Goal: Information Seeking & Learning: Learn about a topic

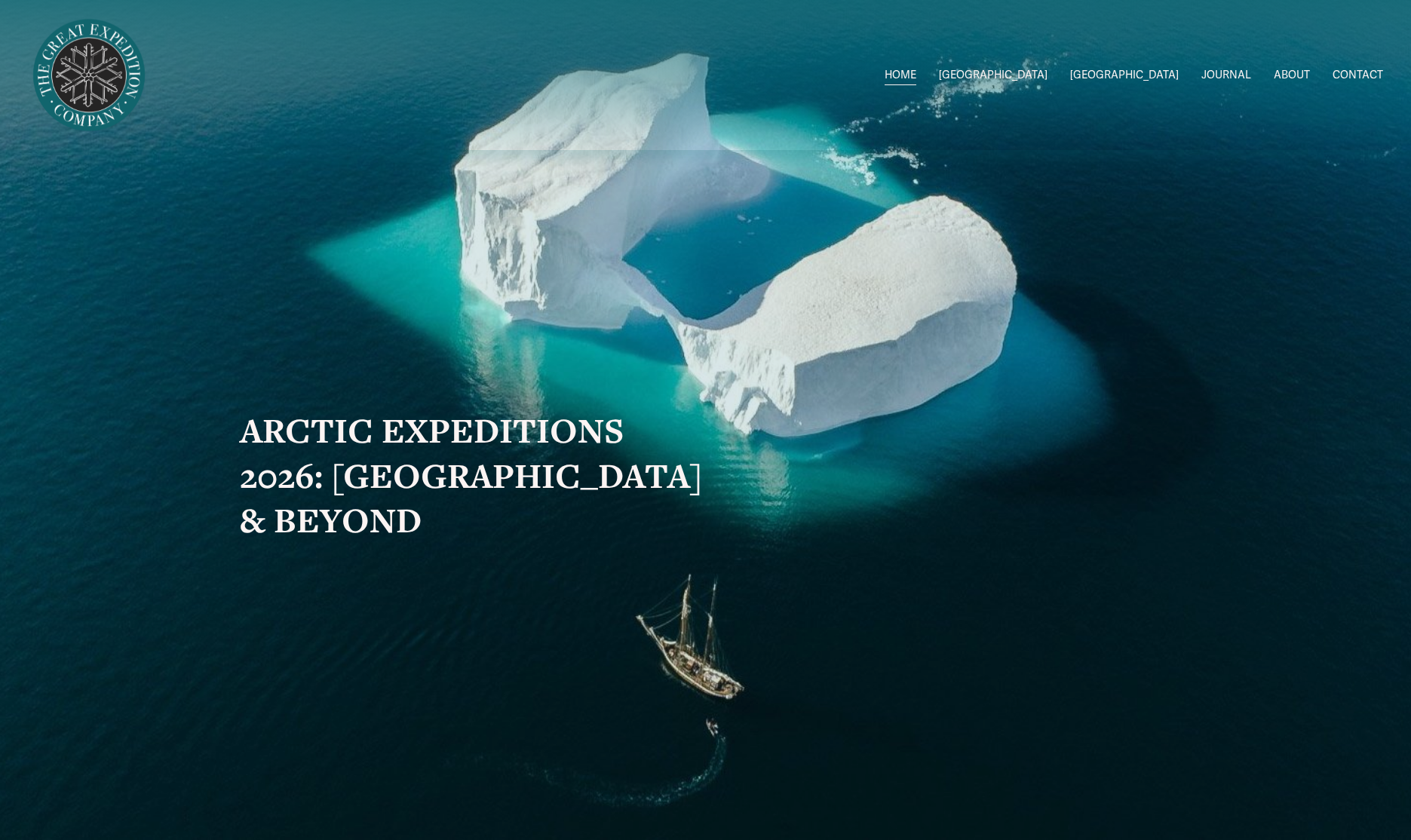
click at [1288, 73] on link "ABOUT" at bounding box center [1291, 75] width 37 height 22
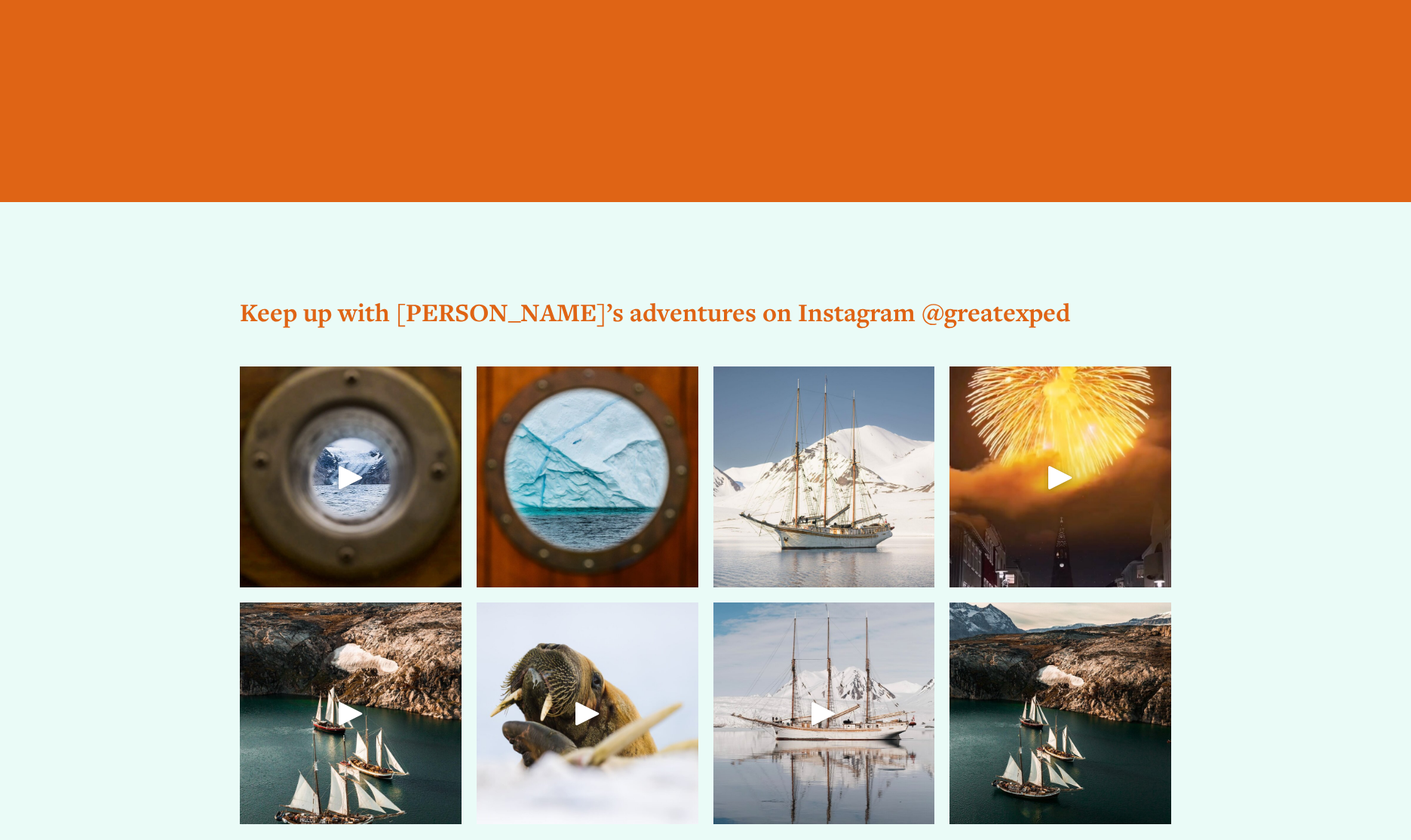
scroll to position [3797, 0]
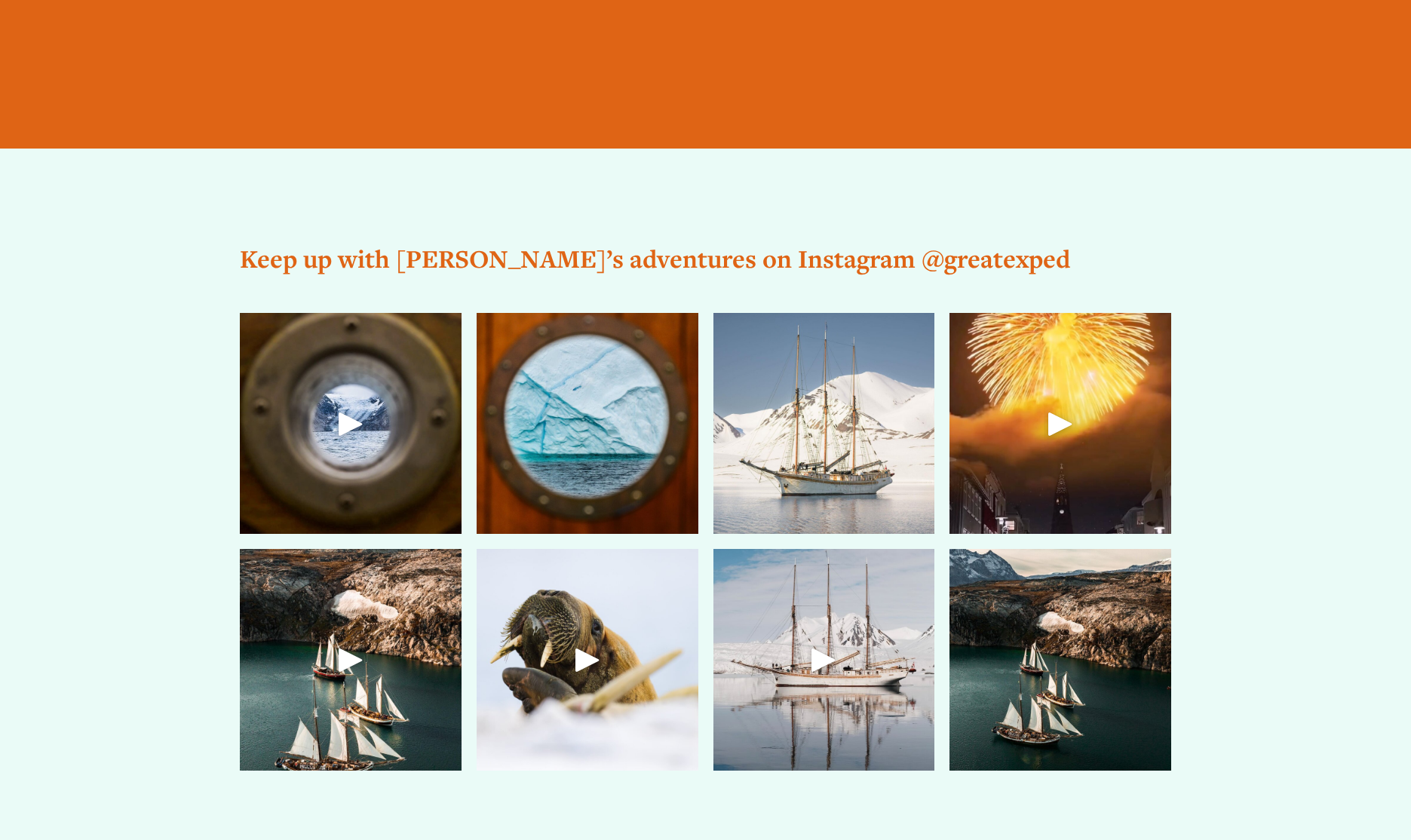
click at [1058, 423] on div "Play" at bounding box center [1060, 423] width 37 height 37
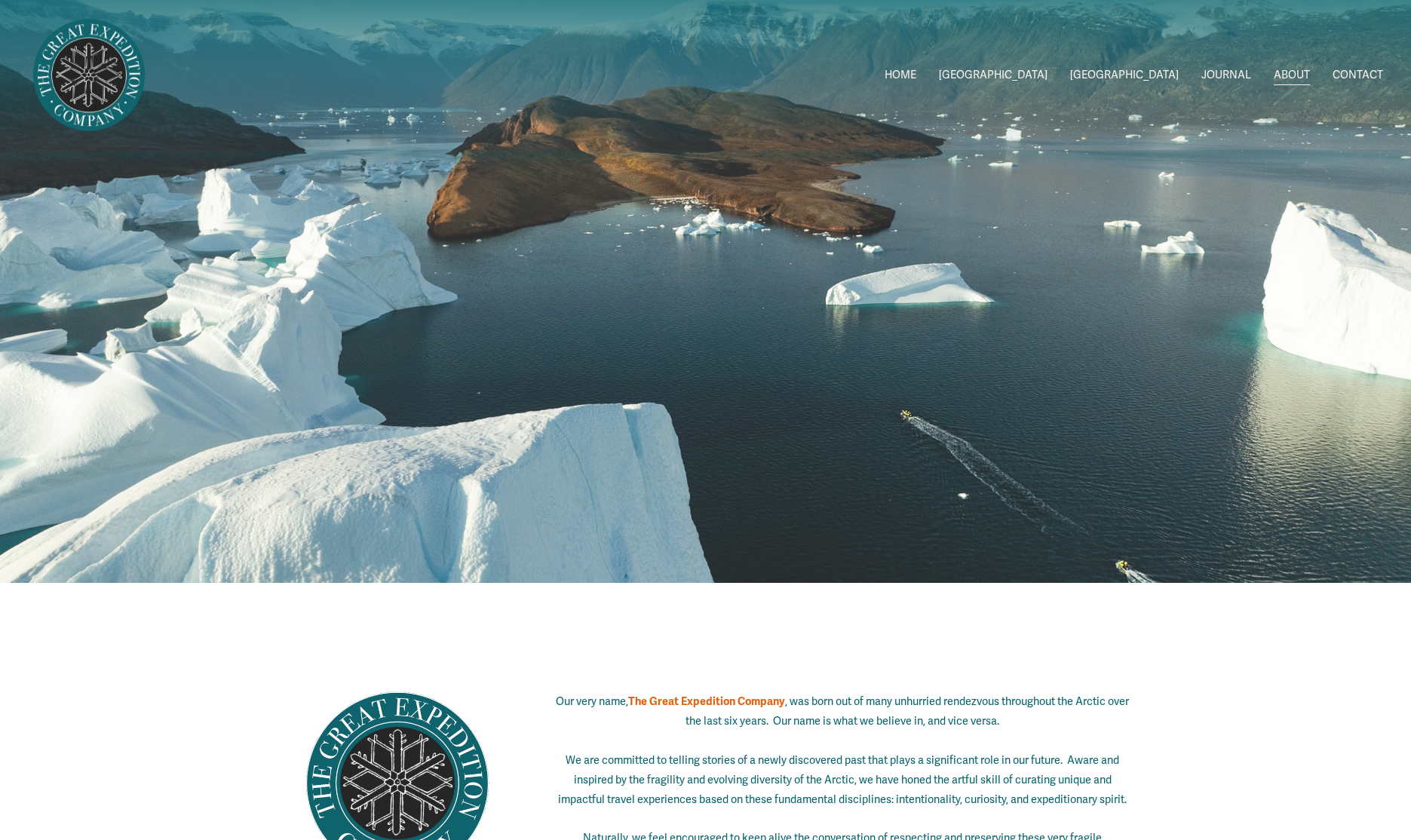
scroll to position [0, 0]
click at [1225, 73] on link "JOURNAL" at bounding box center [1226, 75] width 49 height 22
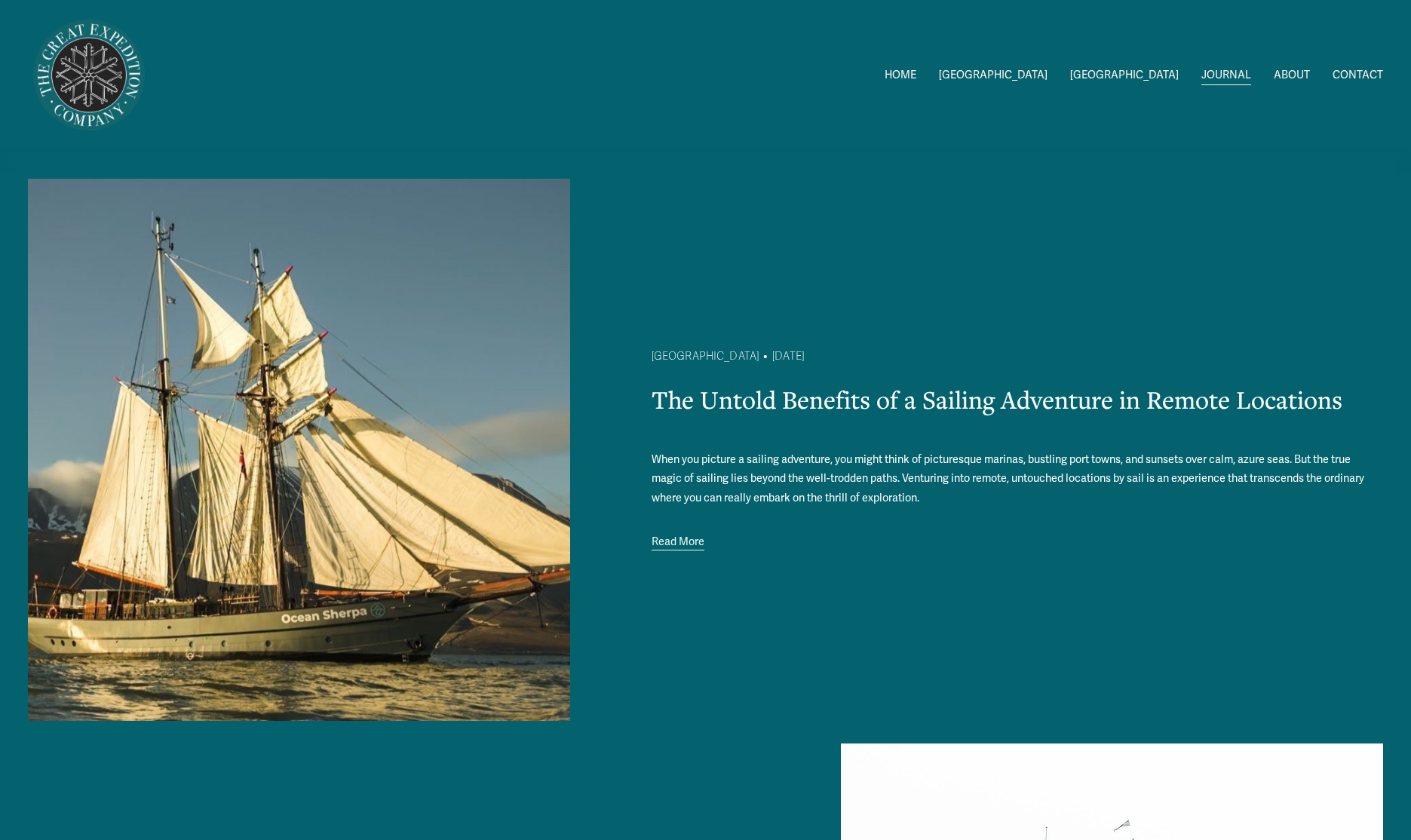
click at [0, 0] on span "Greenland W/[PERSON_NAME] & [PERSON_NAME]" at bounding box center [0, 0] width 0 height 0
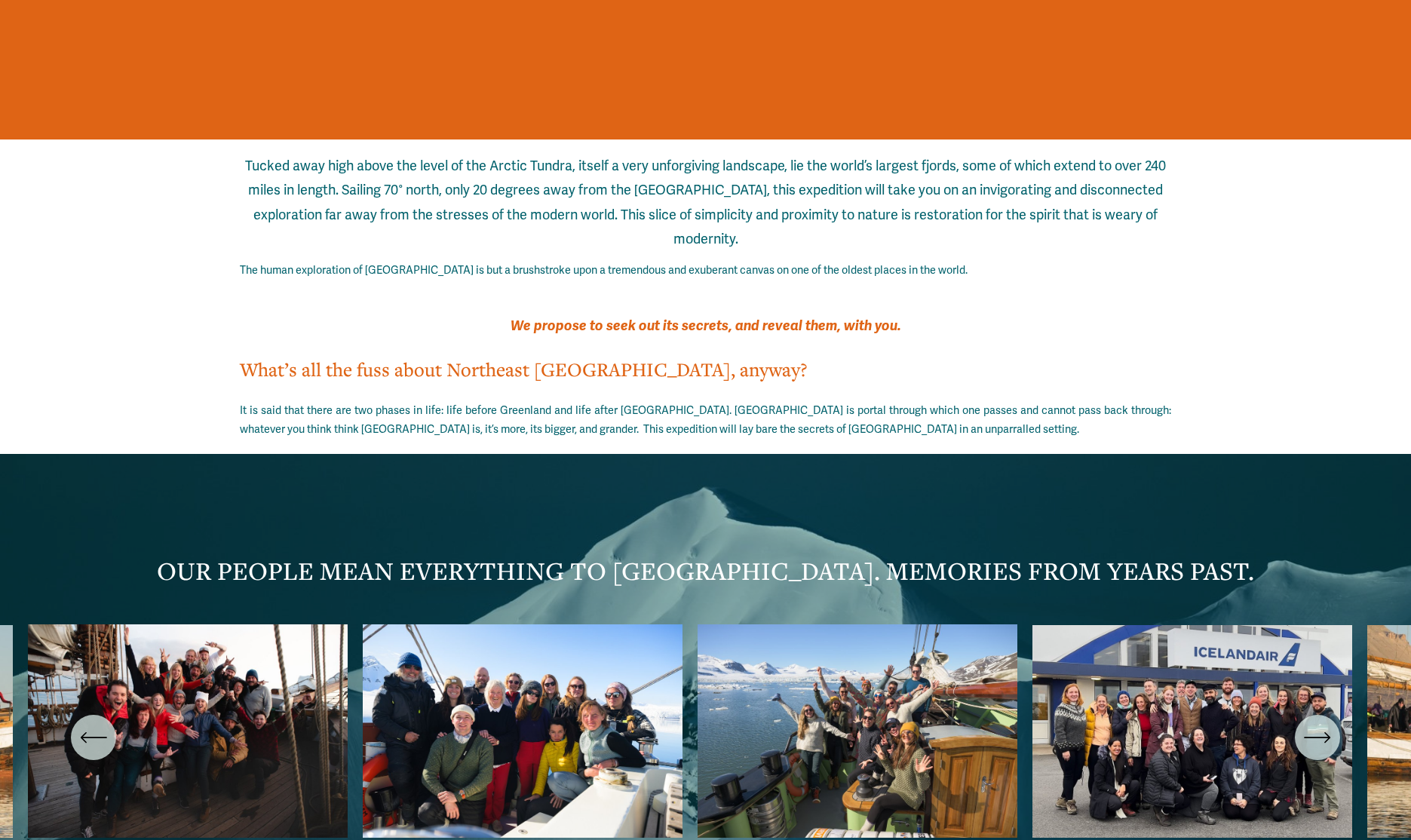
scroll to position [2190, 0]
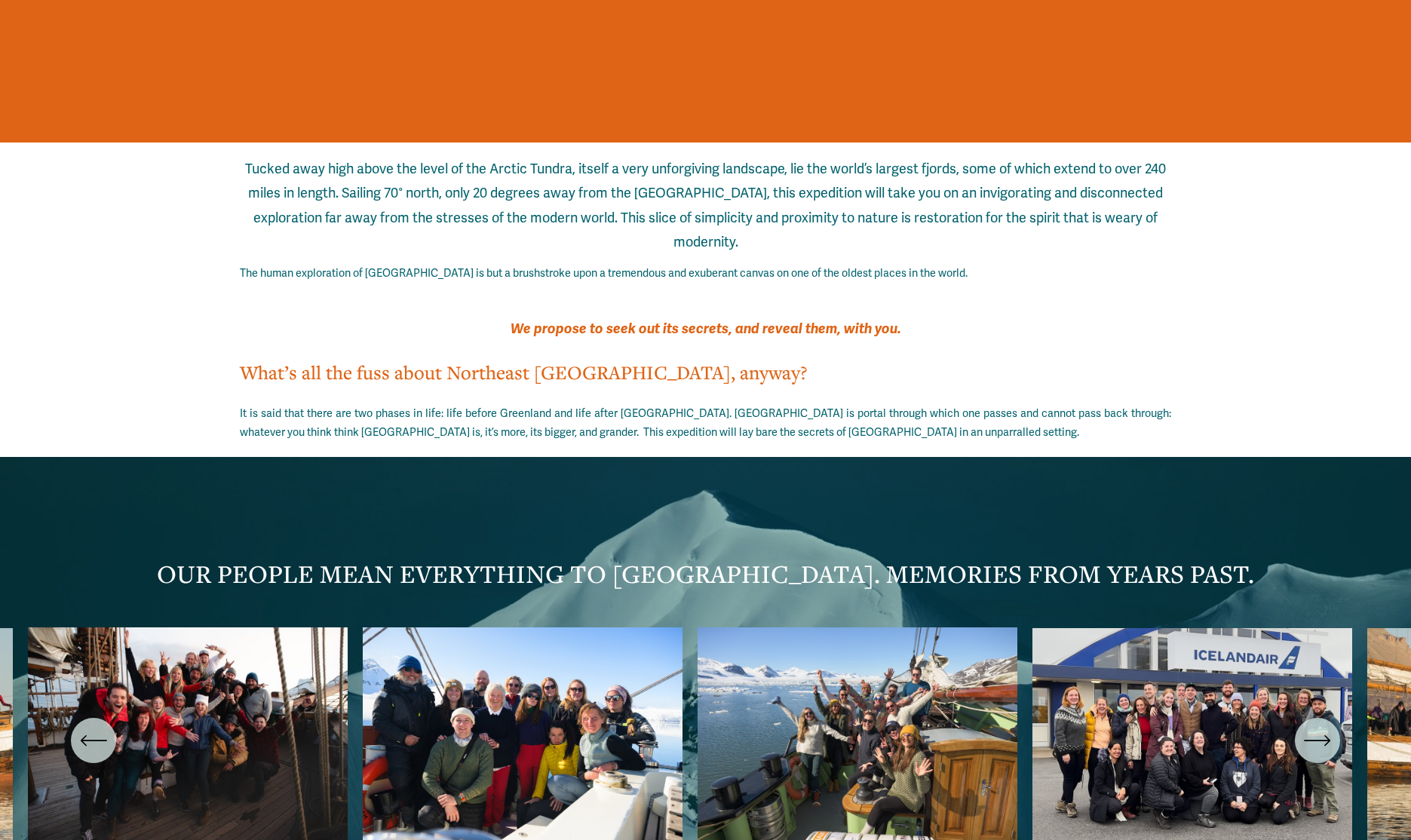
click at [230, 627] on ul "Carousel" at bounding box center [705, 740] width 1355 height 227
click at [1317, 727] on icon "\a \a \a Next\a \a" at bounding box center [1317, 740] width 27 height 27
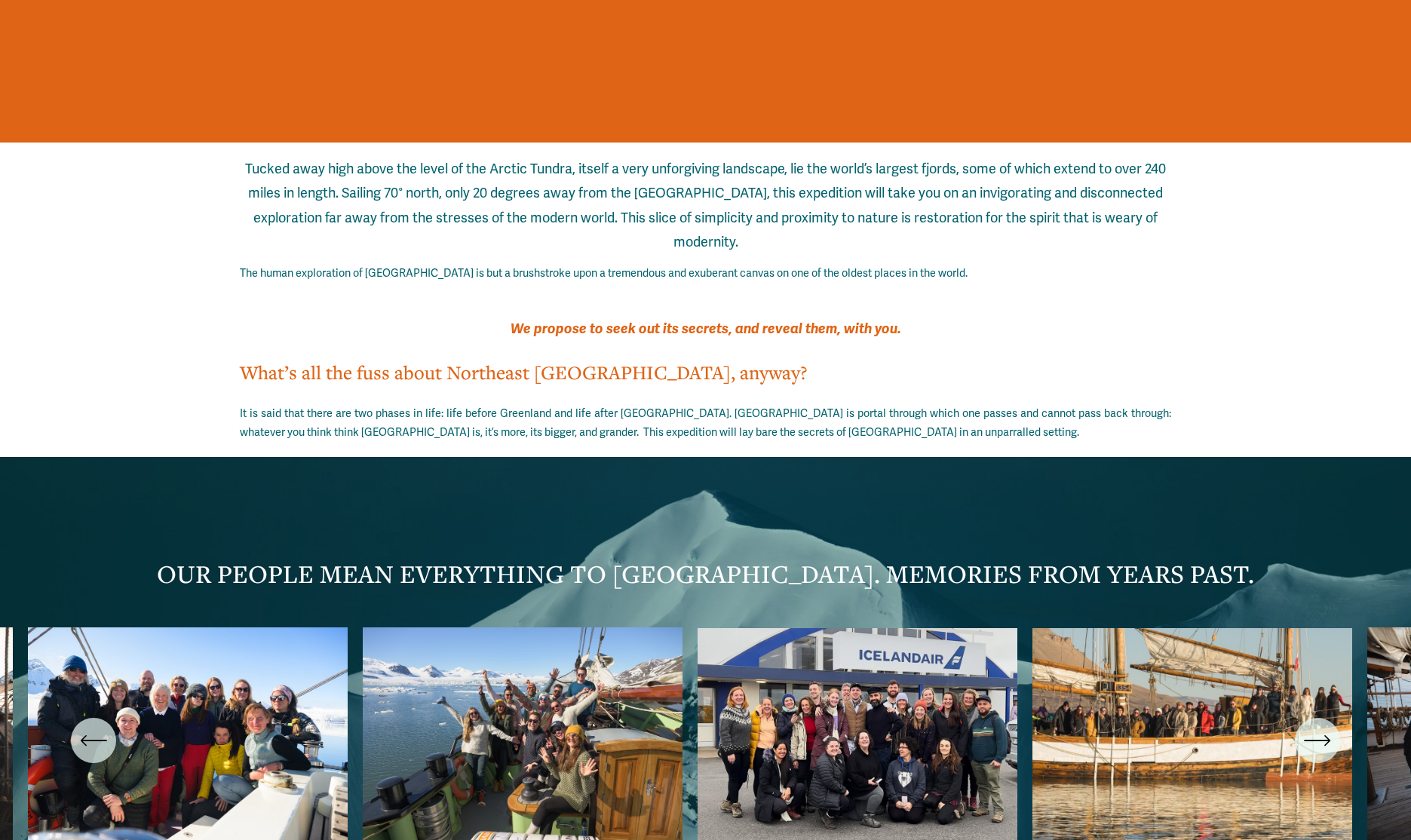
click at [1317, 727] on icon "\a \a \a Next\a \a" at bounding box center [1317, 740] width 27 height 27
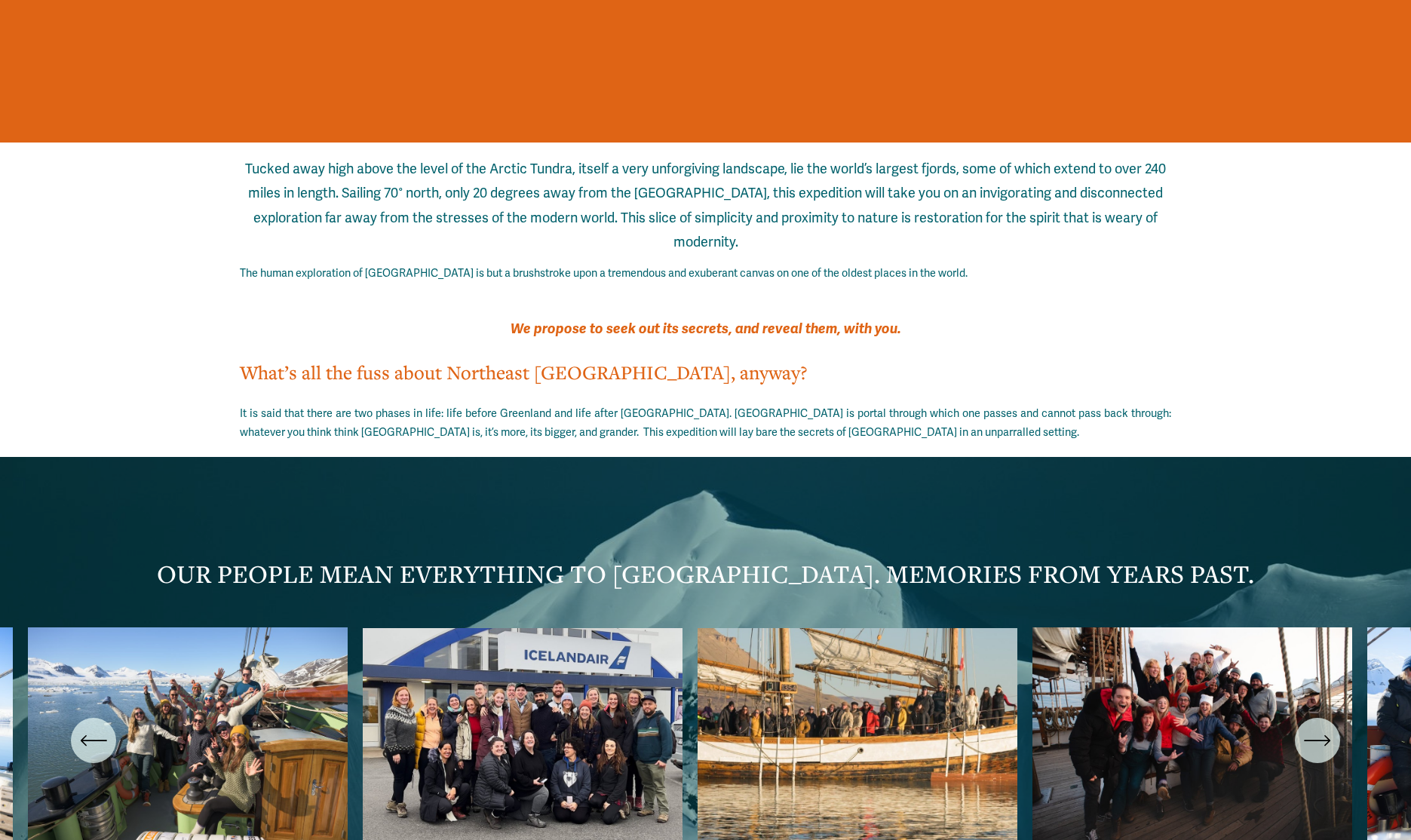
click at [1317, 740] on icon "\a \a \a Next\a \a" at bounding box center [1316, 740] width 24 height 0
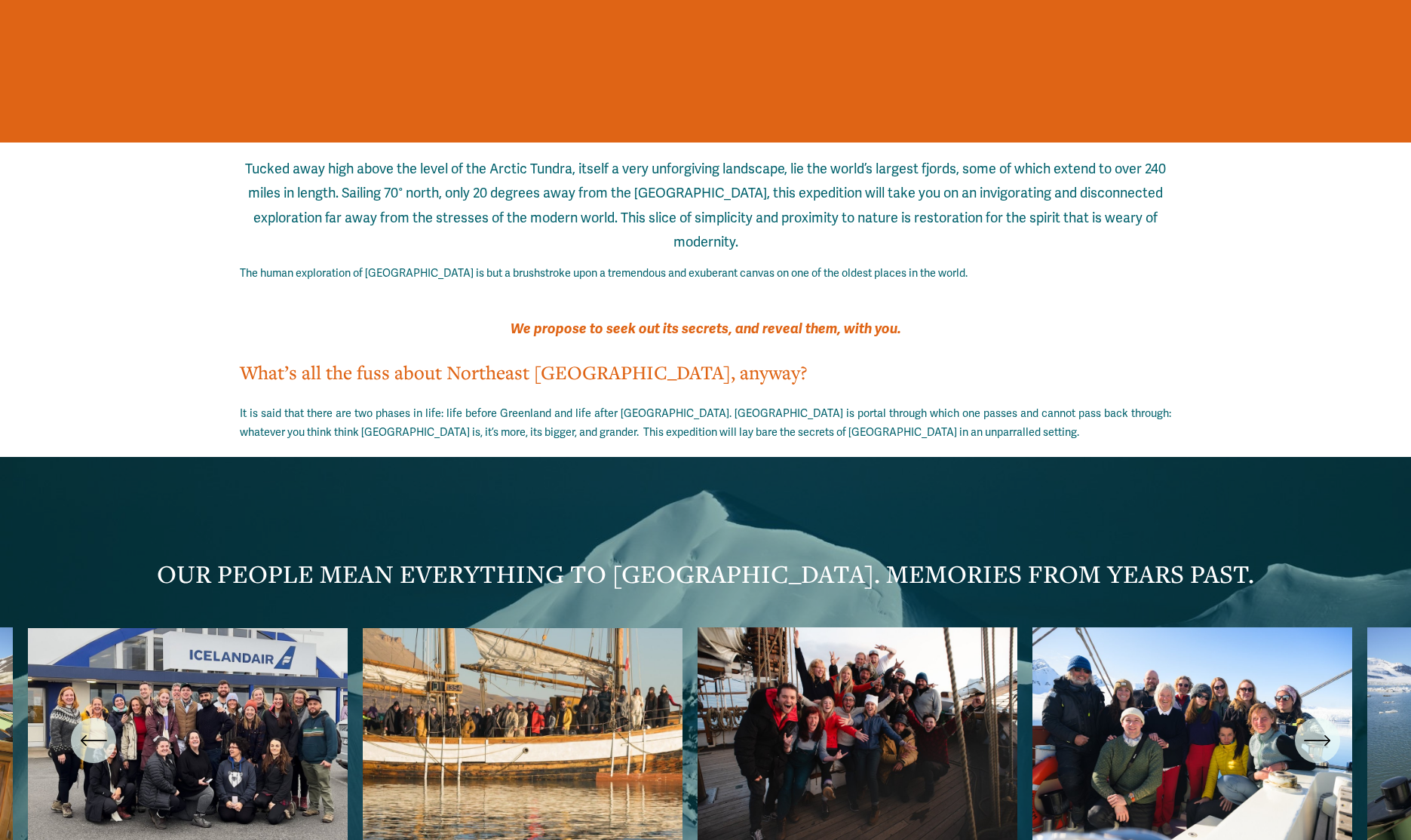
click at [1317, 740] on icon "\a \a \a Next\a \a" at bounding box center [1316, 740] width 24 height 0
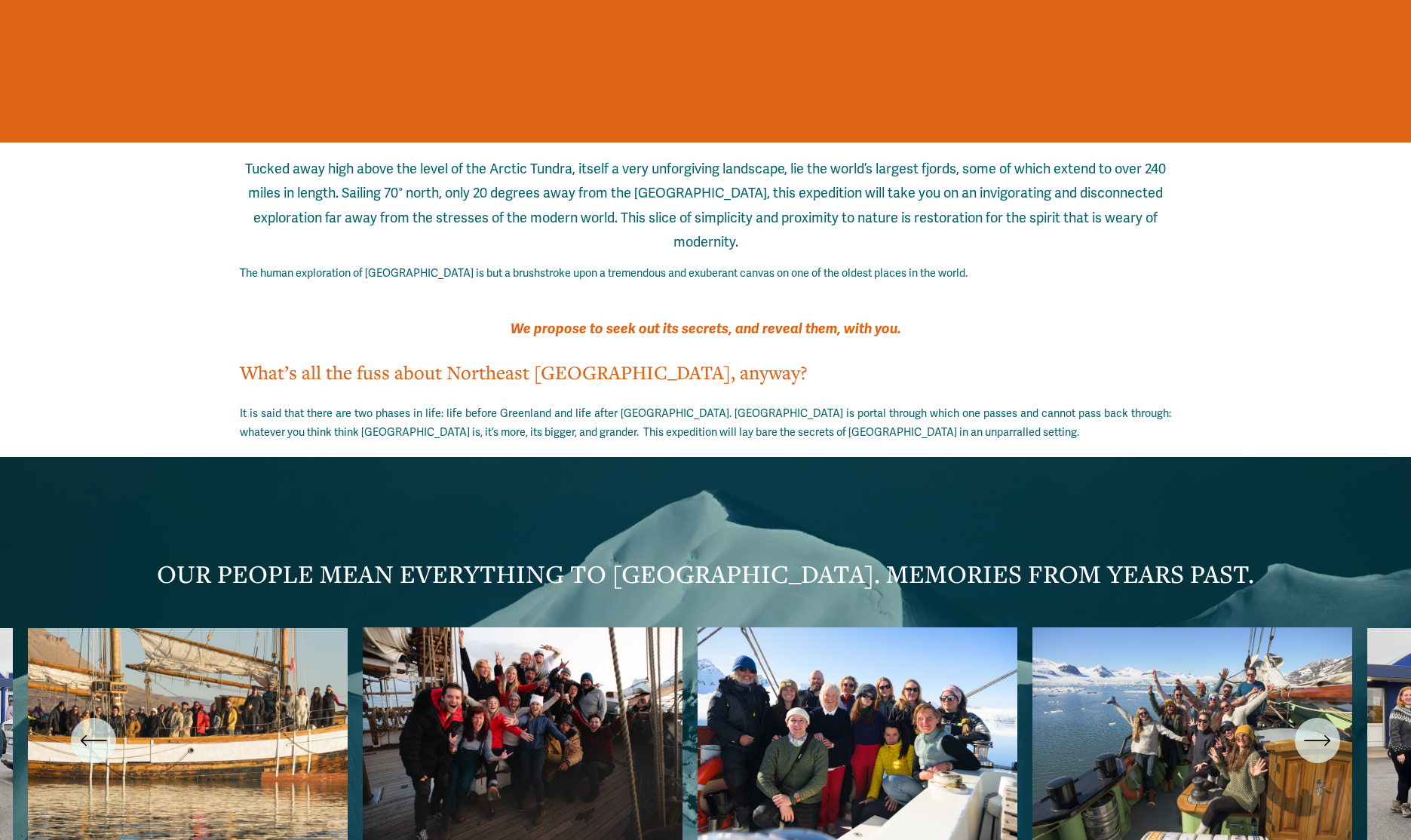
click at [1317, 740] on icon "\a \a \a Next\a \a" at bounding box center [1316, 740] width 24 height 0
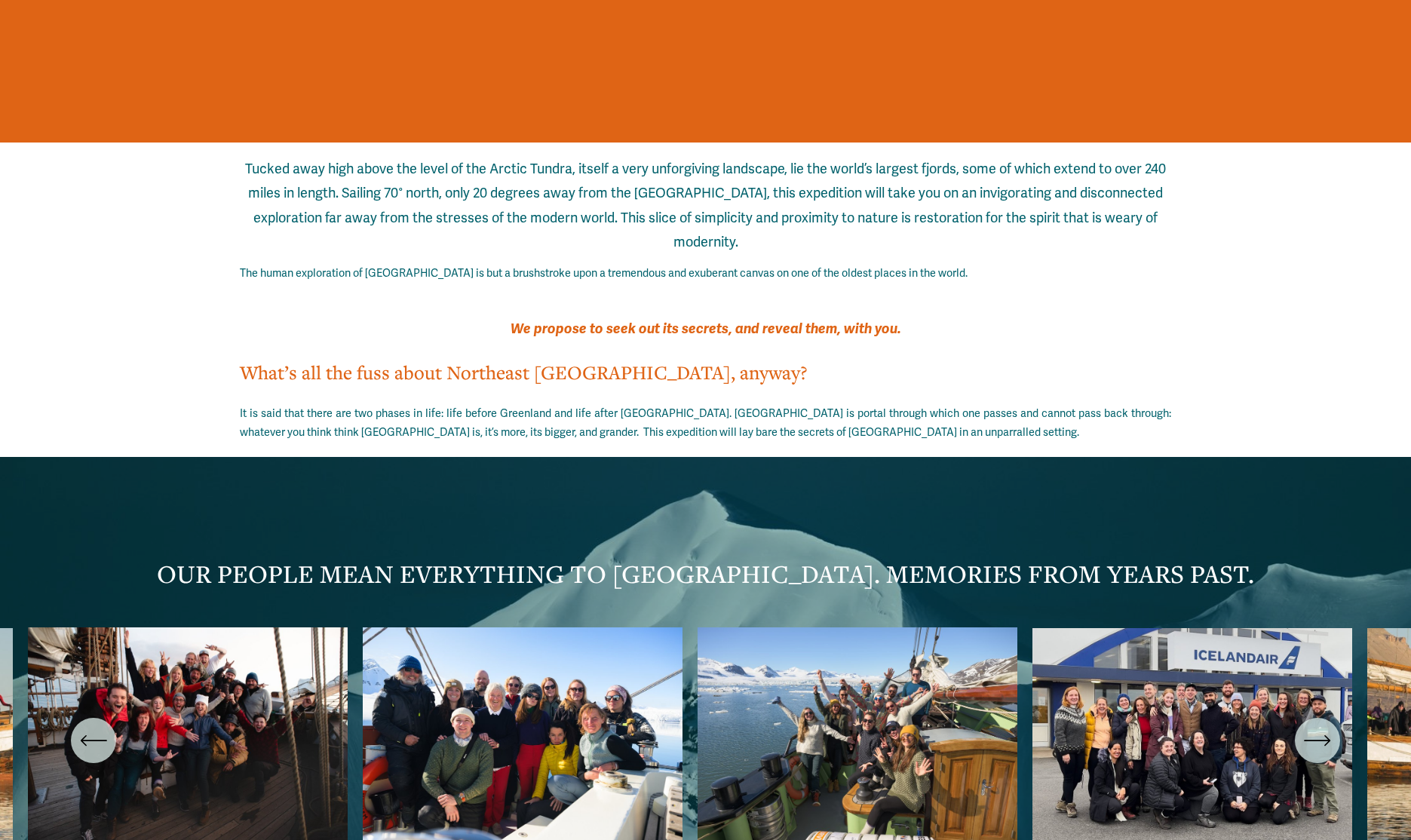
click at [1317, 740] on icon "\a \a \a Next\a \a" at bounding box center [1316, 740] width 24 height 0
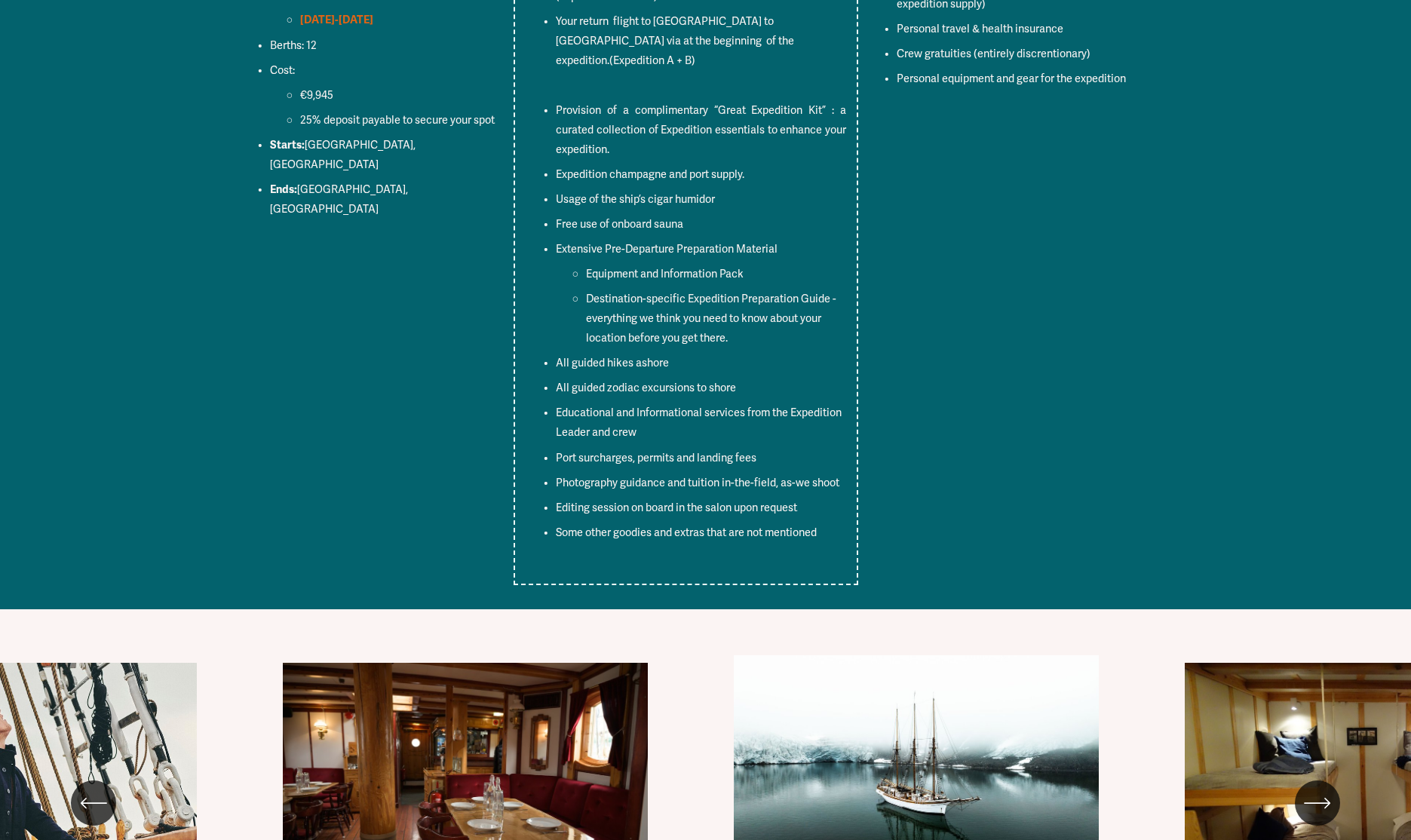
scroll to position [6209, 0]
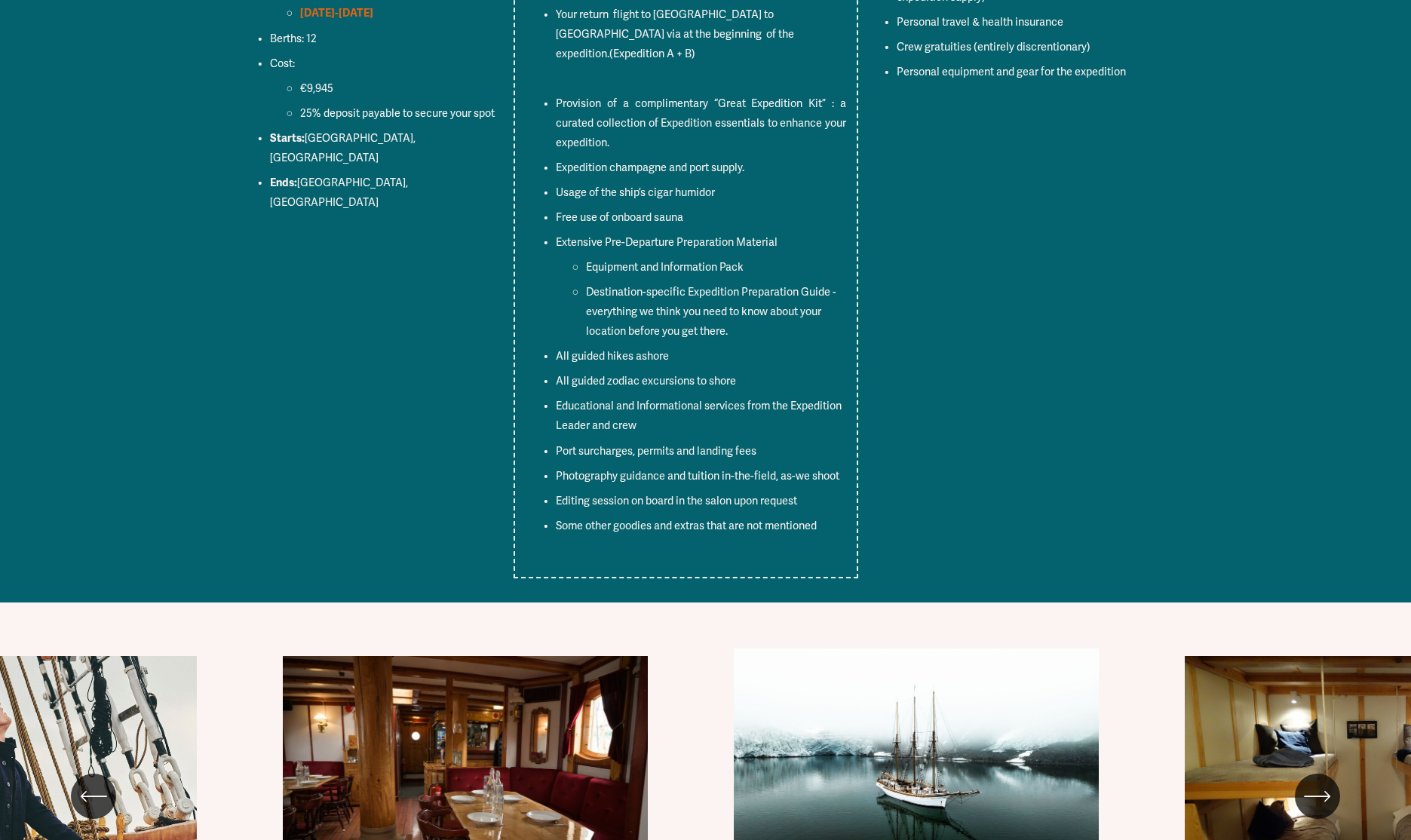
click at [88, 783] on icon "\a \a Previous\a \a \a" at bounding box center [93, 795] width 27 height 27
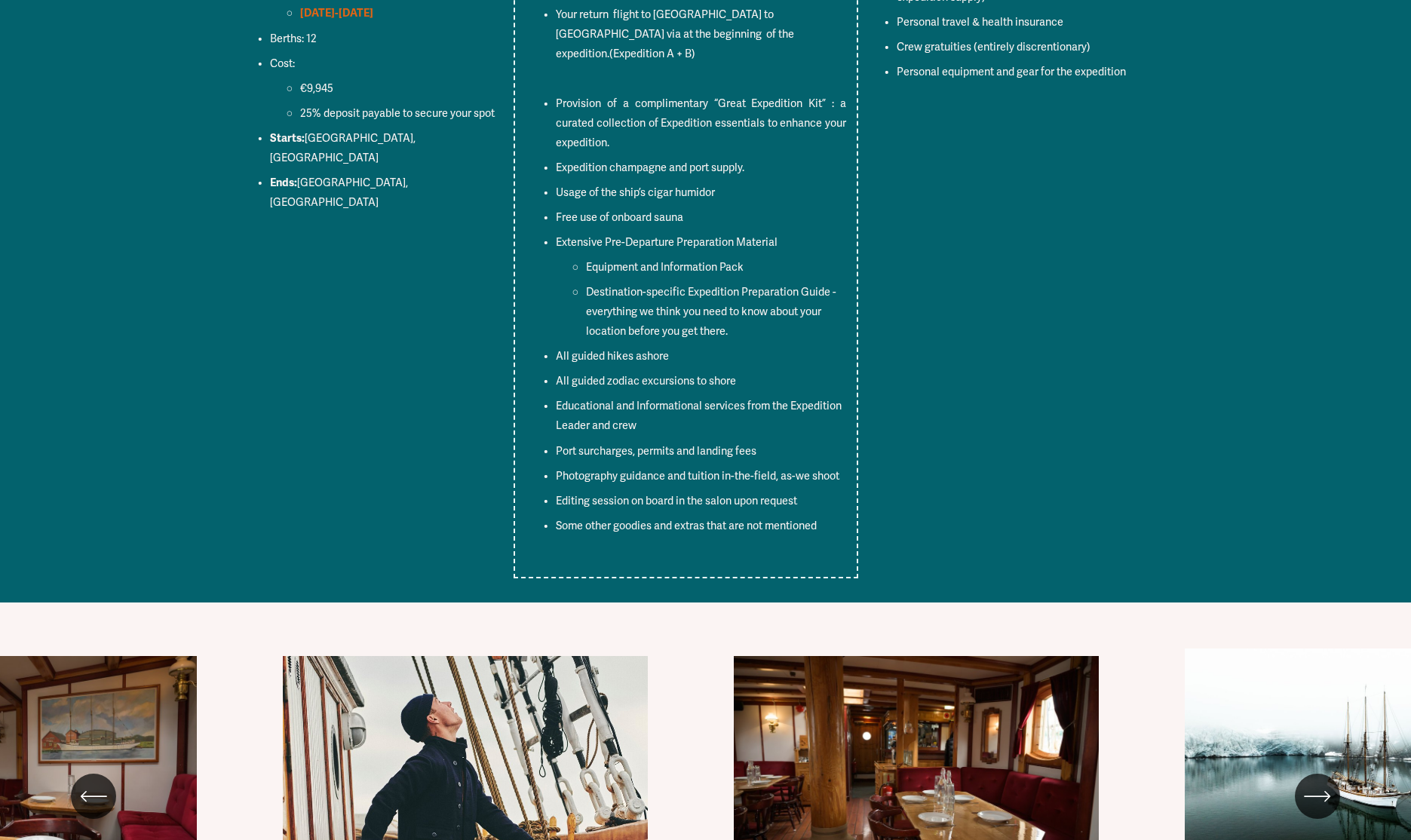
click at [88, 783] on icon "\a \a Previous\a \a \a" at bounding box center [93, 795] width 27 height 27
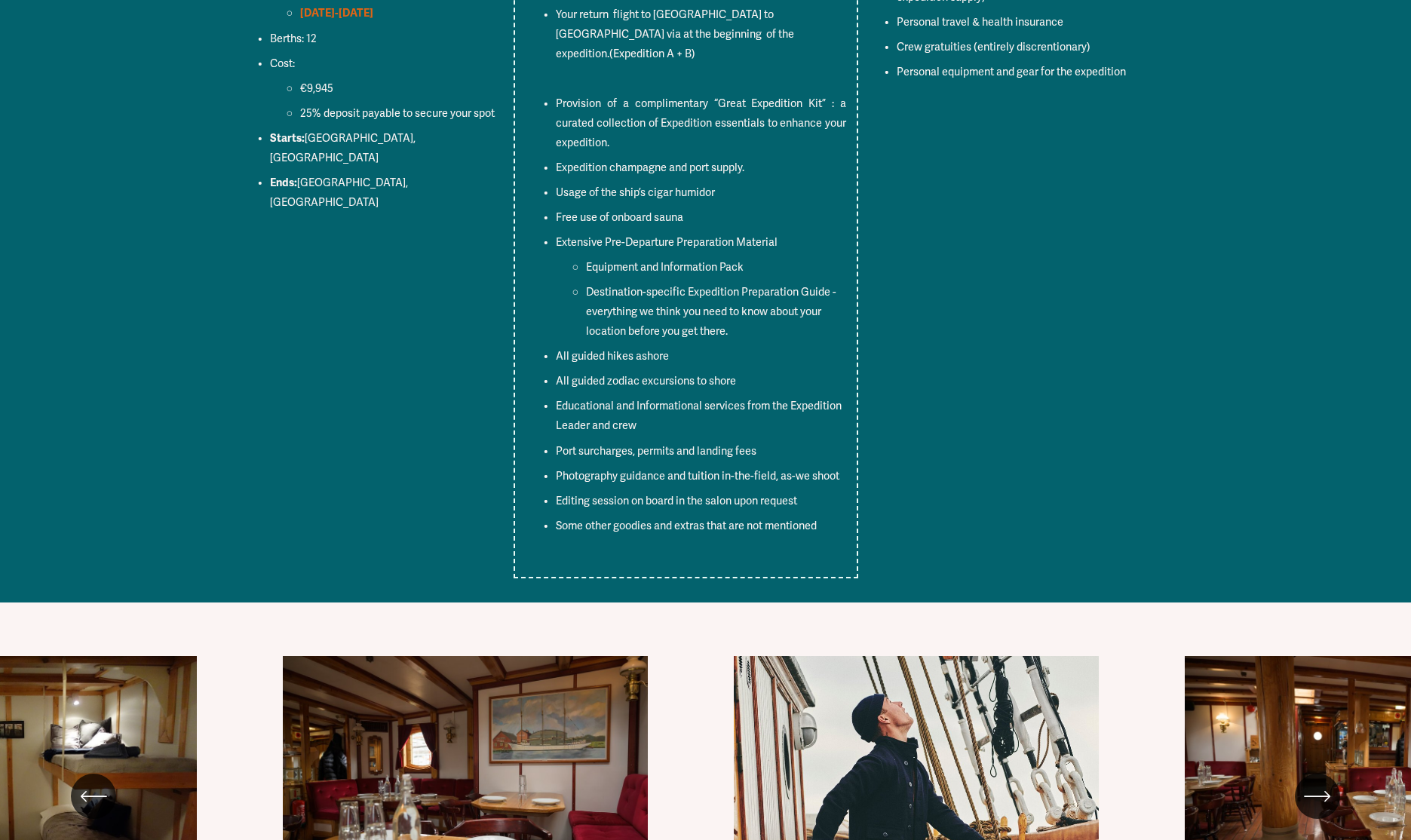
click at [88, 783] on icon "\a \a Previous\a \a \a" at bounding box center [93, 795] width 27 height 27
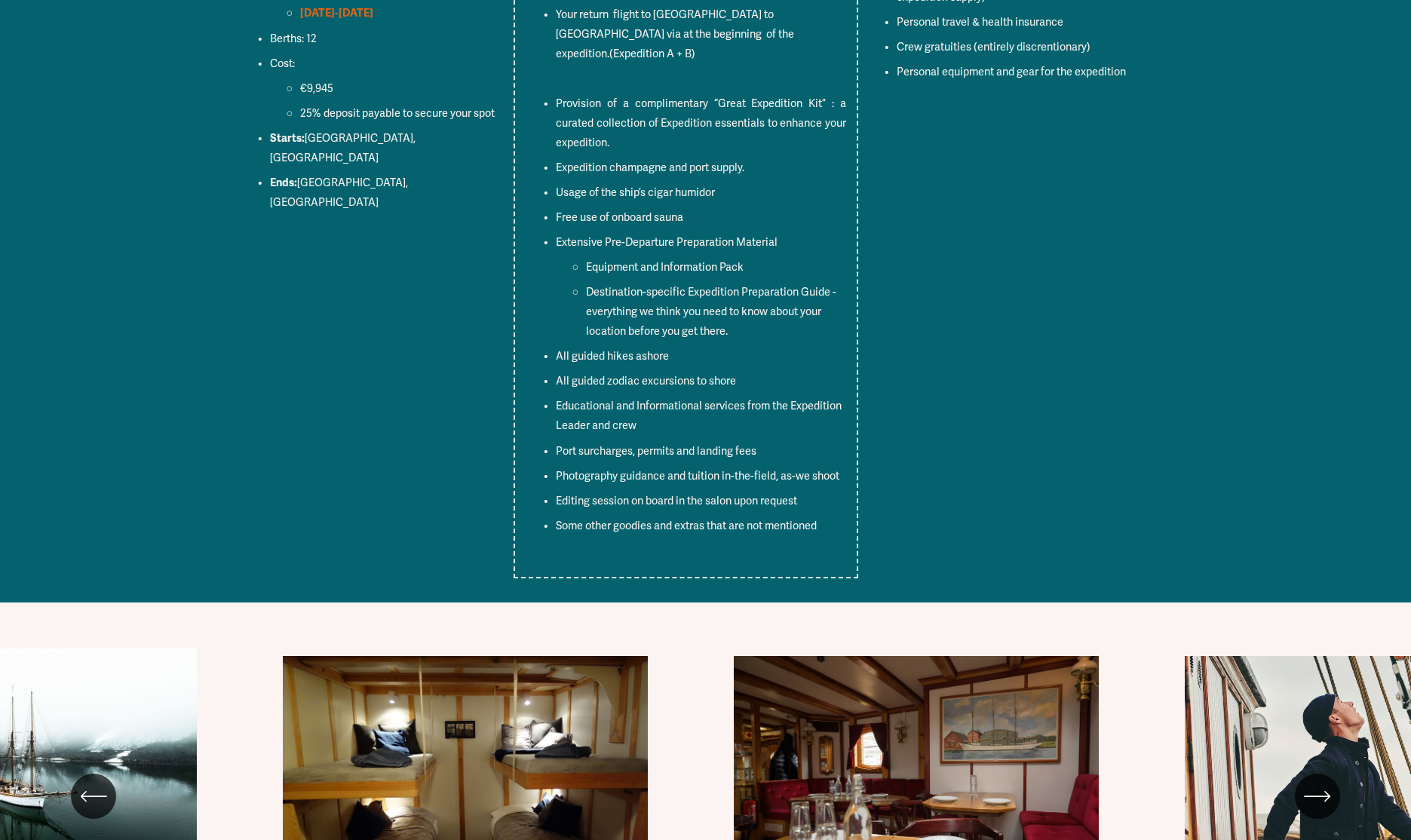
click at [512, 648] on ul "Linden Saloon Linden beside a glacier in Svalbard" at bounding box center [705, 795] width 931 height 295
